Goal: Find specific page/section: Find specific page/section

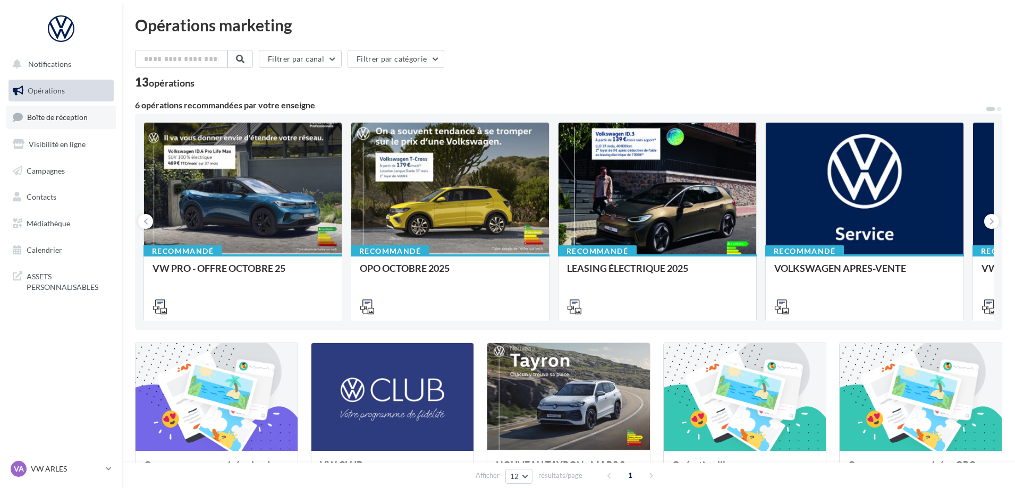
click at [59, 119] on span "Boîte de réception" at bounding box center [57, 117] width 61 height 9
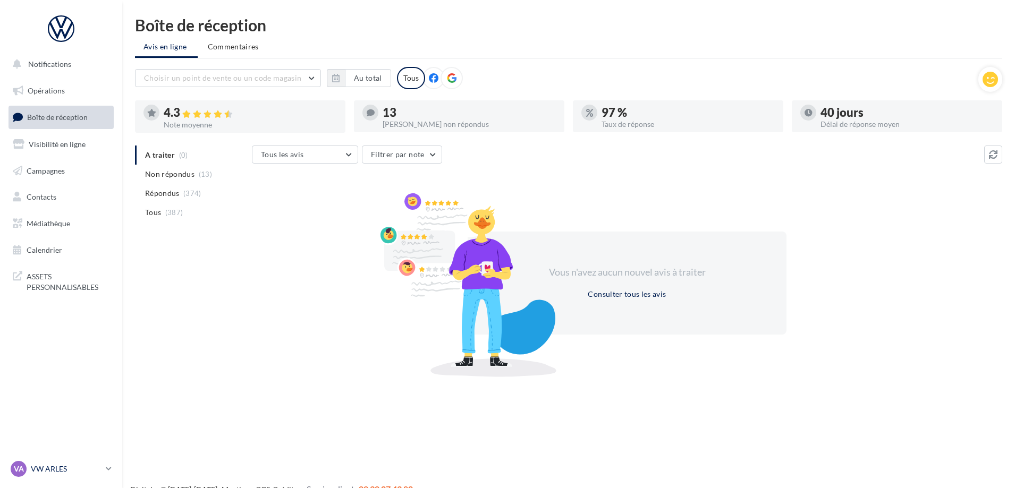
click at [97, 464] on p "VW ARLES" at bounding box center [66, 469] width 71 height 11
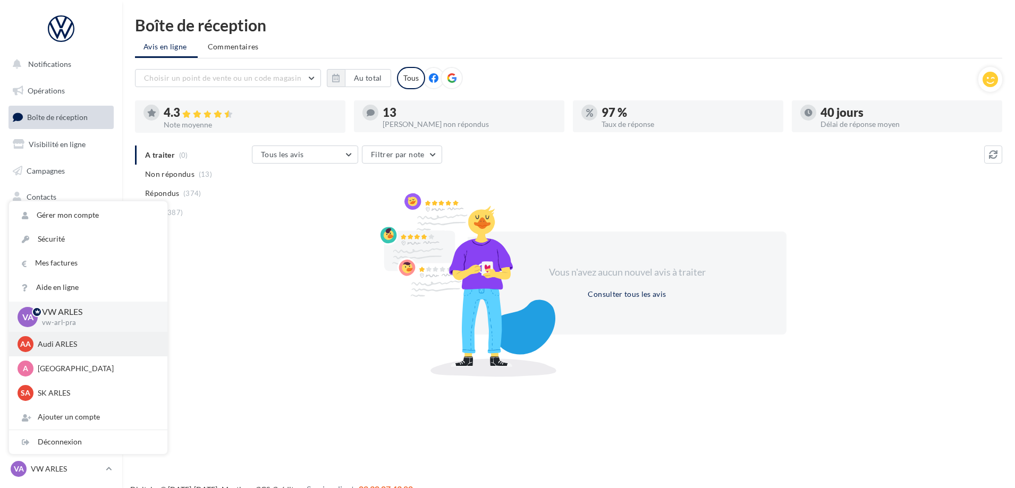
click at [65, 355] on div "AA Audi ARLES audi-arle-pra" at bounding box center [88, 344] width 158 height 24
click at [68, 346] on p "Audi ARLES" at bounding box center [96, 344] width 117 height 11
